Goal: Find specific fact: Find specific fact

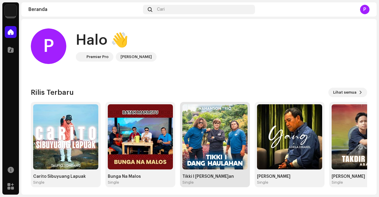
click at [199, 140] on img at bounding box center [214, 136] width 65 height 65
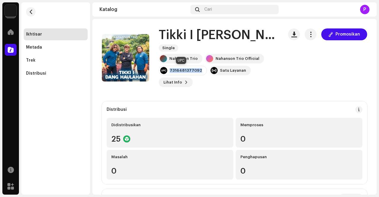
drag, startPoint x: 202, startPoint y: 71, endPoint x: 171, endPoint y: 73, distance: 31.2
click at [171, 73] on div "7316481377092" at bounding box center [183, 70] width 48 height 9
copy div "7316481377092"
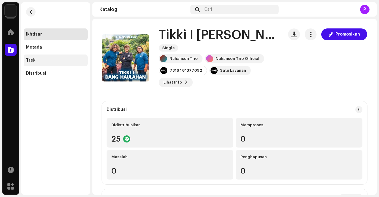
click at [44, 60] on div "Trek" at bounding box center [55, 60] width 59 height 5
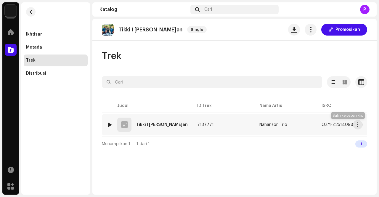
click at [357, 125] on span "button" at bounding box center [359, 124] width 4 height 5
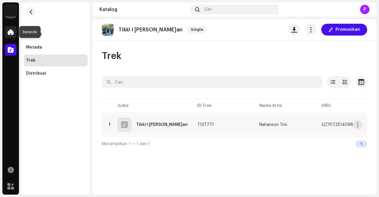
click at [15, 29] on div at bounding box center [11, 32] width 12 height 12
